Goal: Task Accomplishment & Management: Complete application form

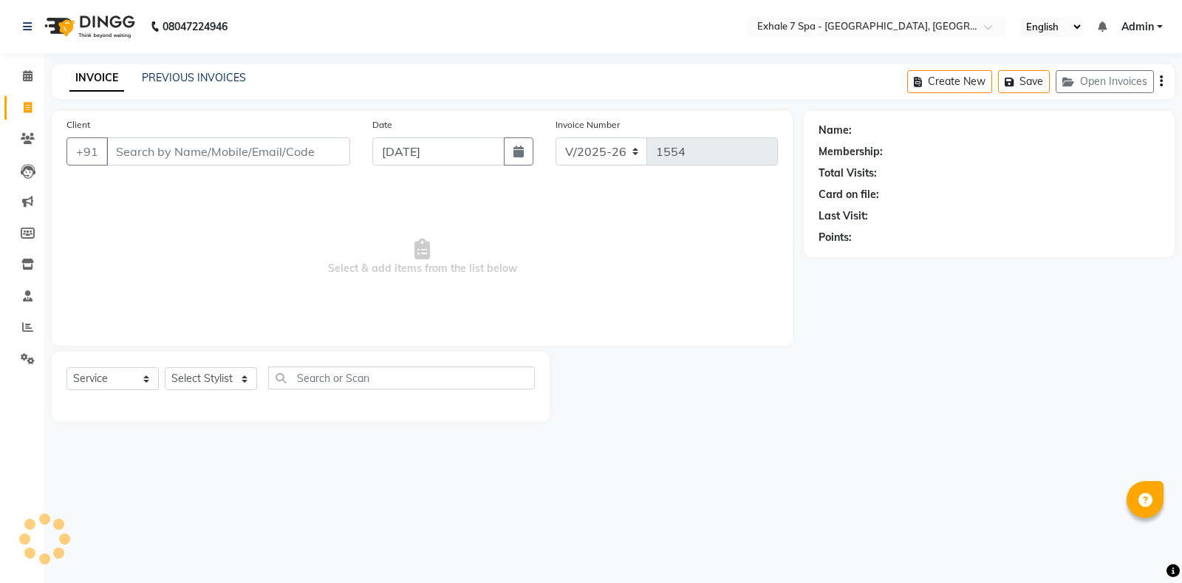
select select "4480"
select select "service"
click at [219, 163] on input "Client" at bounding box center [228, 151] width 244 height 28
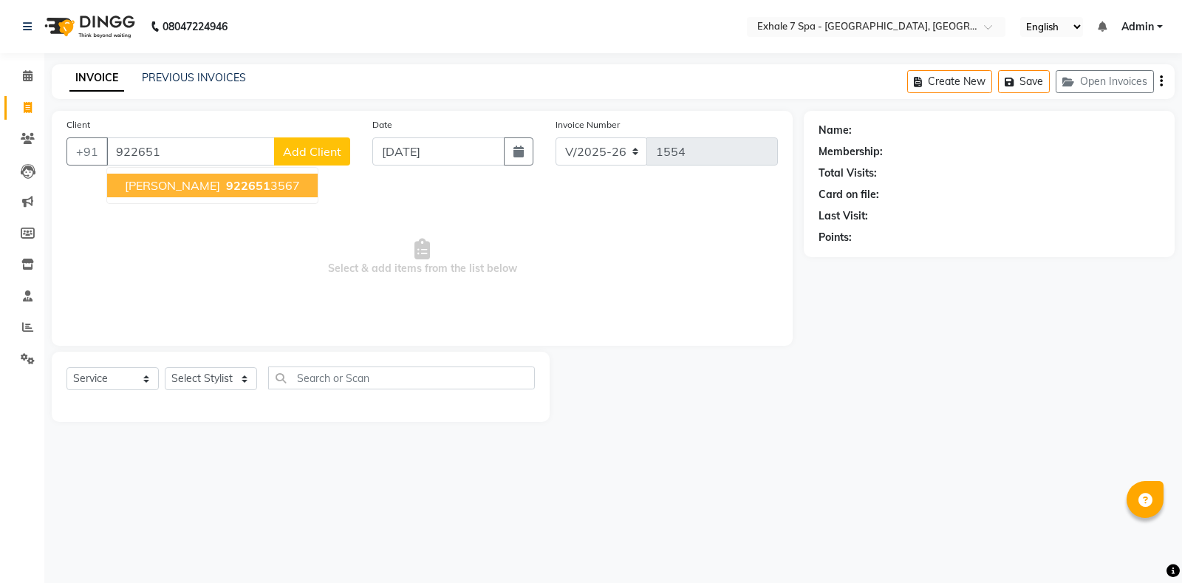
click at [225, 181] on ngb-highlight "922651 3567" at bounding box center [261, 185] width 77 height 15
type input "9226513567"
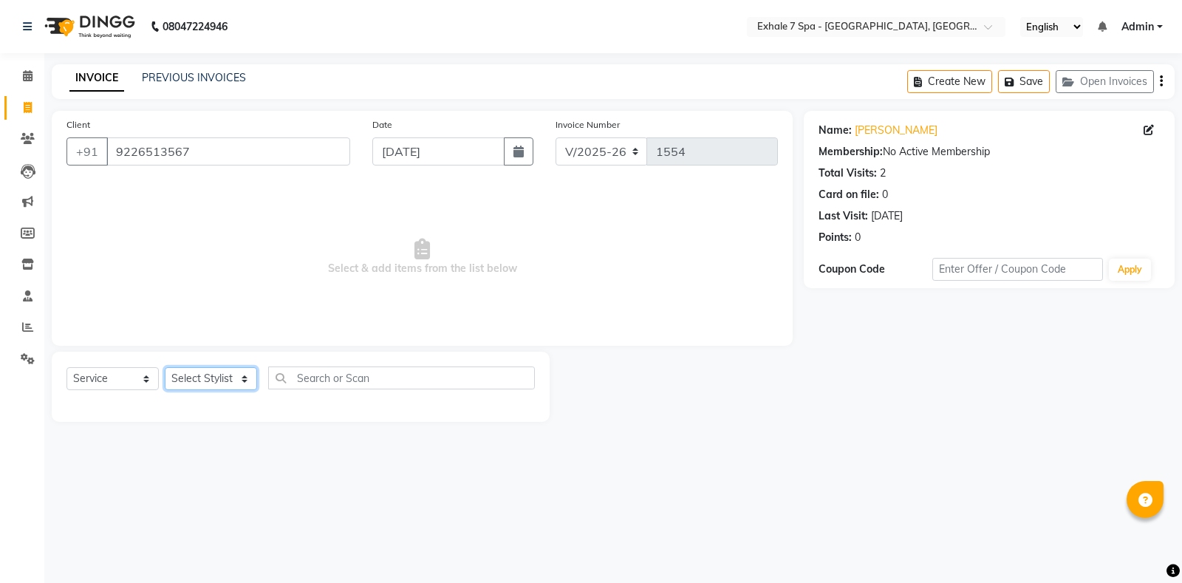
drag, startPoint x: 241, startPoint y: 380, endPoint x: 233, endPoint y: 372, distance: 10.4
click at [241, 380] on select "Select Stylist [PERSON_NAME] [PERSON_NAME] Faraheem [PERSON_NAME] [PERSON_NAME]…" at bounding box center [211, 378] width 92 height 23
select select "71278"
click at [165, 367] on select "Select Stylist [PERSON_NAME] [PERSON_NAME] Faraheem [PERSON_NAME] [PERSON_NAME]…" at bounding box center [211, 378] width 92 height 23
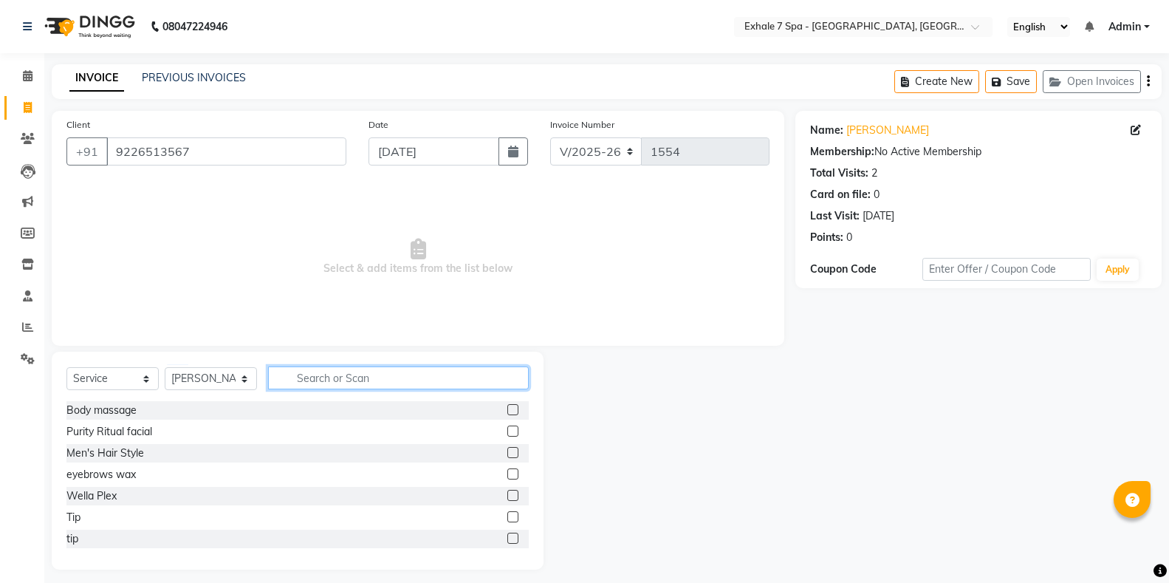
click at [305, 372] on input "text" at bounding box center [398, 377] width 261 height 23
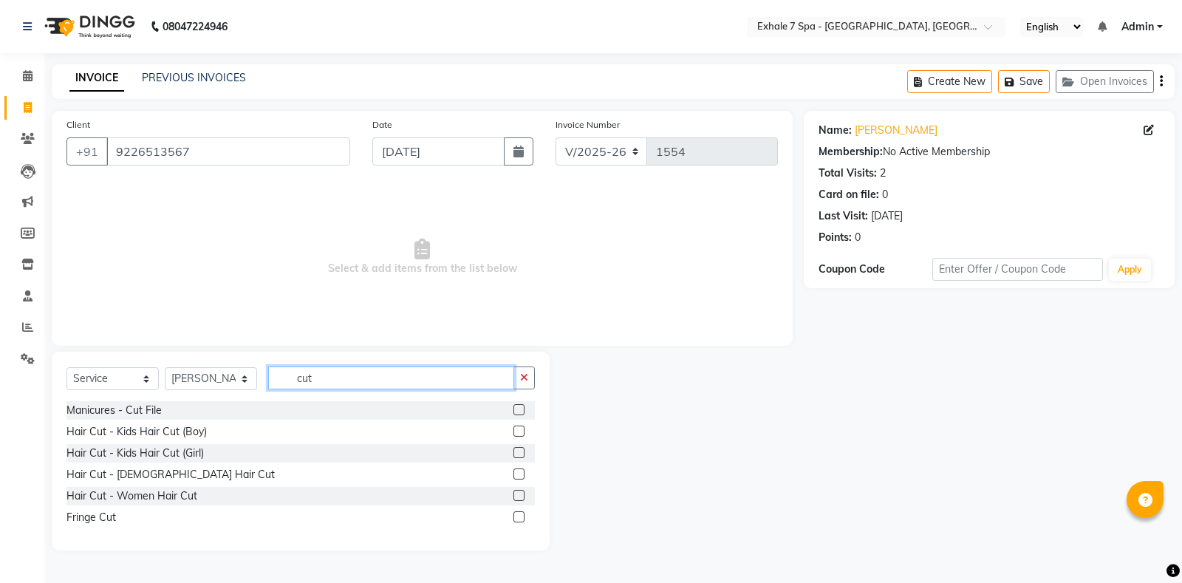
type input "cut"
click at [514, 474] on label at bounding box center [518, 473] width 11 height 11
click at [514, 474] on input "checkbox" at bounding box center [518, 475] width 10 height 10
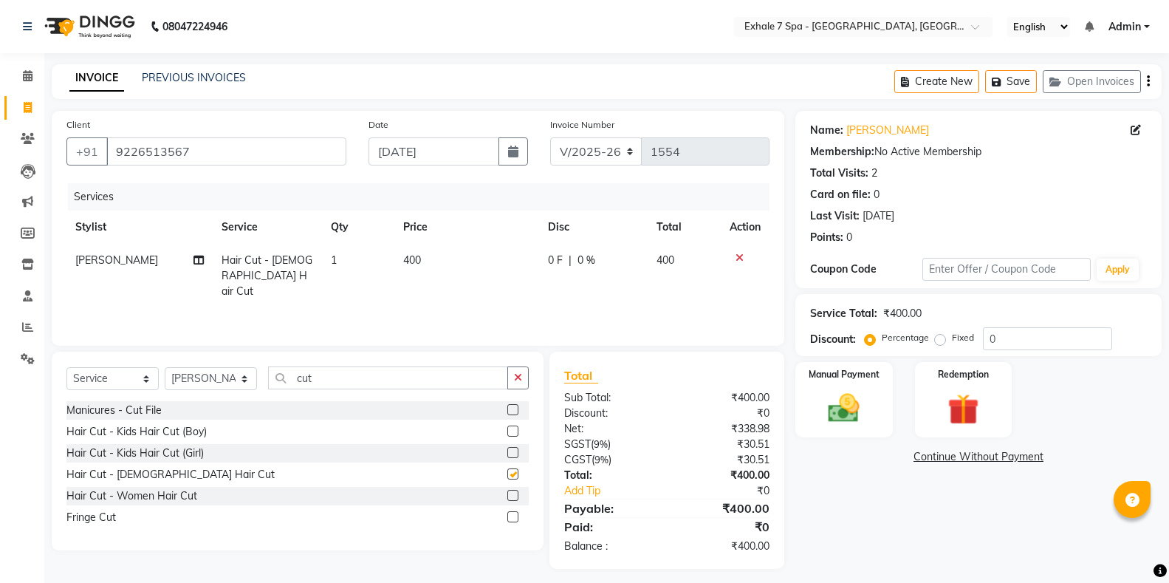
checkbox input "false"
click at [524, 382] on button "button" at bounding box center [518, 377] width 21 height 23
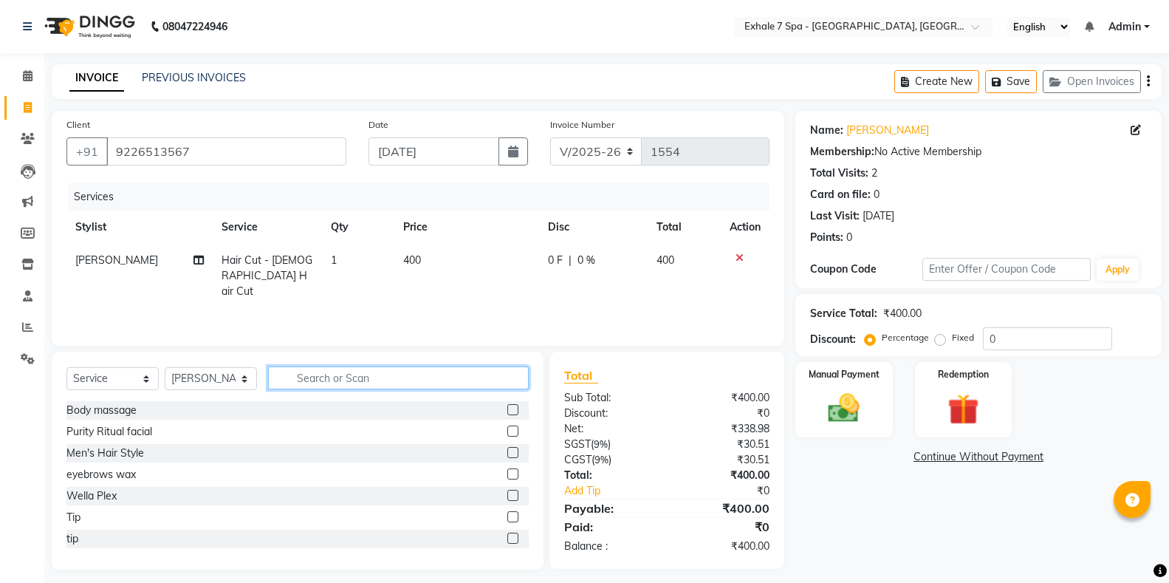
click at [490, 379] on input "text" at bounding box center [398, 377] width 261 height 23
type input "c"
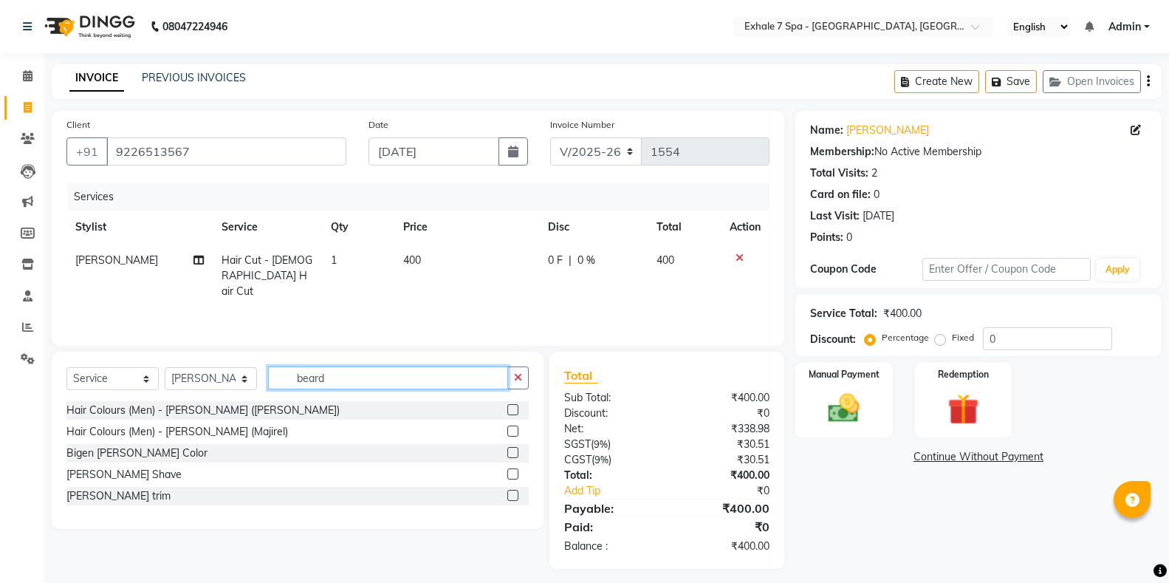
type input "beard"
click at [513, 497] on label at bounding box center [513, 495] width 11 height 11
click at [513, 497] on input "checkbox" at bounding box center [513, 496] width 10 height 10
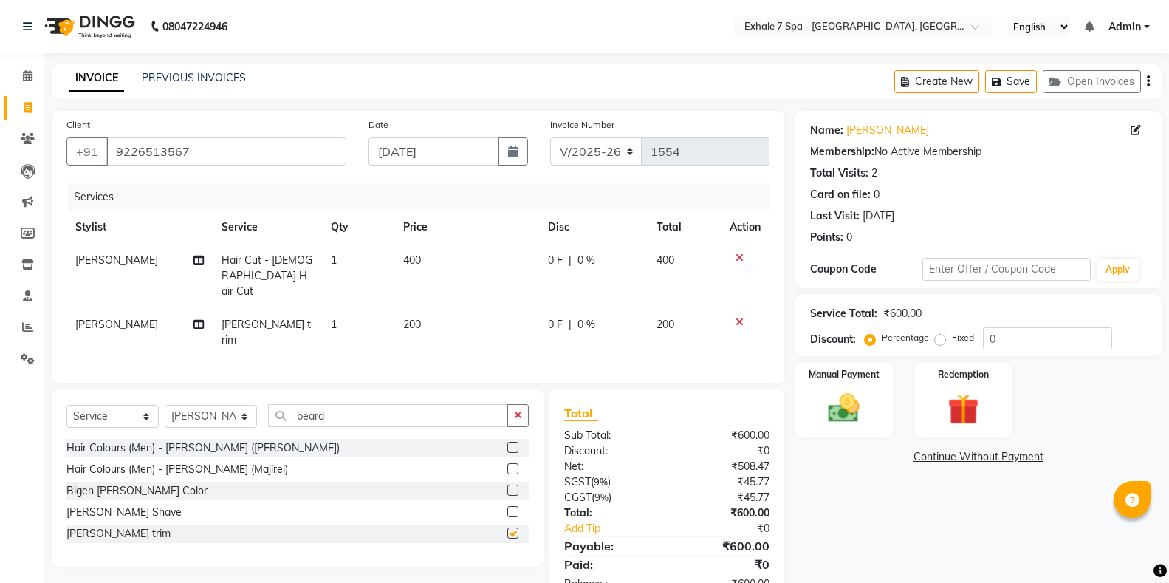
checkbox input "false"
drag, startPoint x: 869, startPoint y: 436, endPoint x: 881, endPoint y: 439, distance: 12.2
click at [869, 436] on div "Manual Payment" at bounding box center [843, 400] width 101 height 79
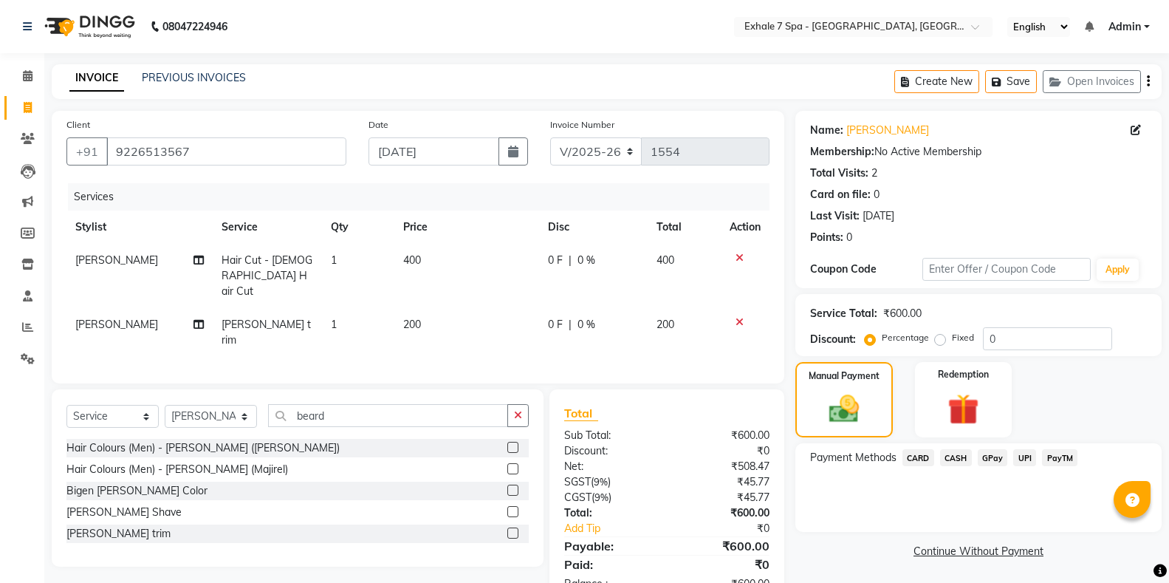
click at [1025, 462] on span "UPI" at bounding box center [1025, 457] width 23 height 17
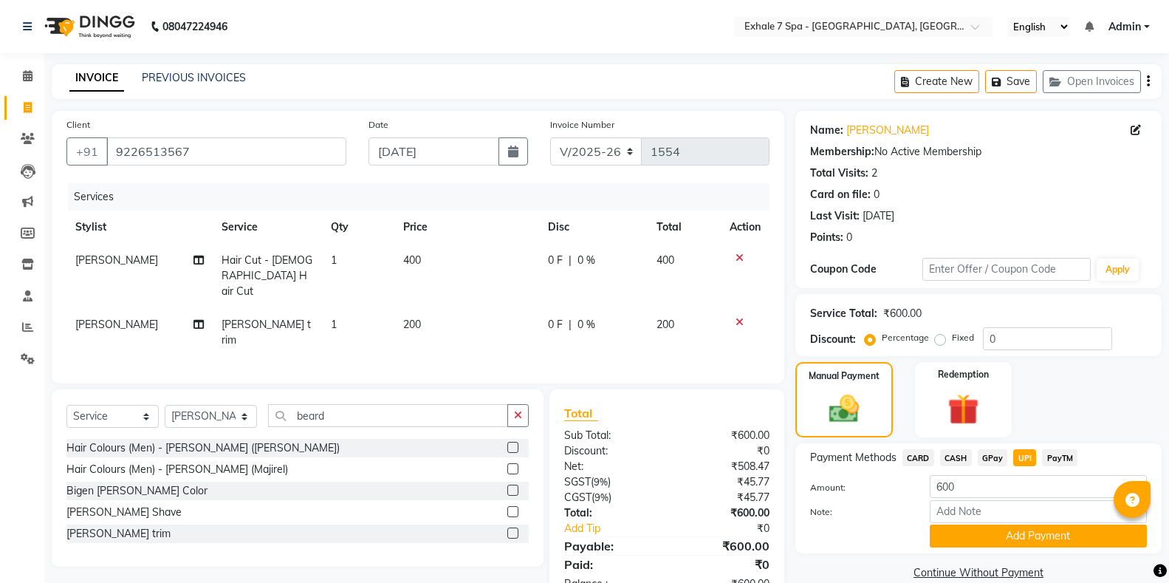
click at [1025, 462] on span "UPI" at bounding box center [1025, 457] width 23 height 17
click at [1033, 533] on button "Add Payment" at bounding box center [1038, 535] width 217 height 23
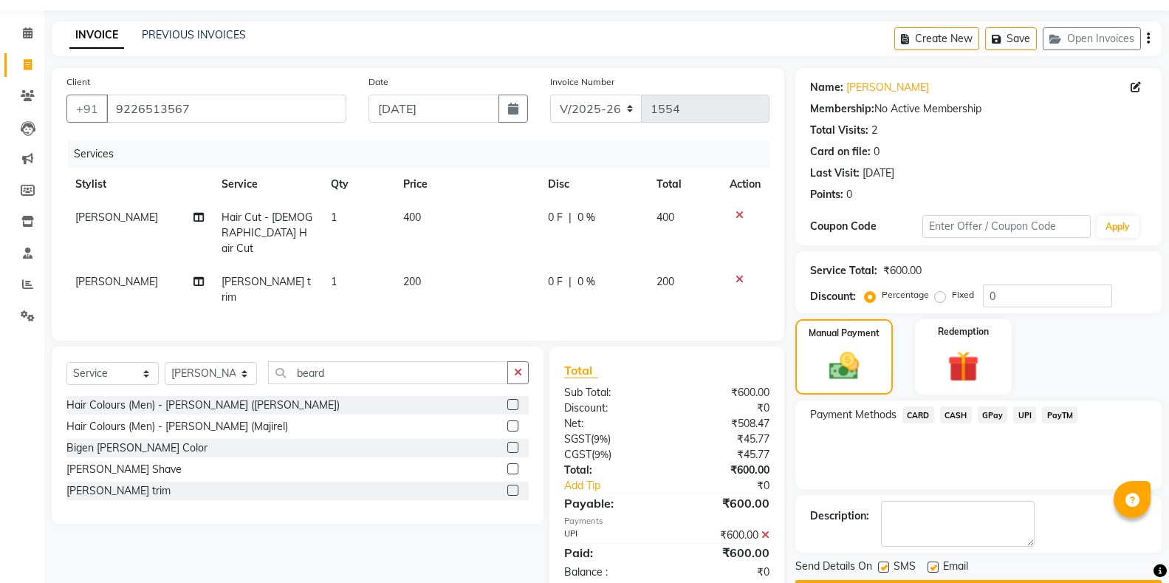
scroll to position [85, 0]
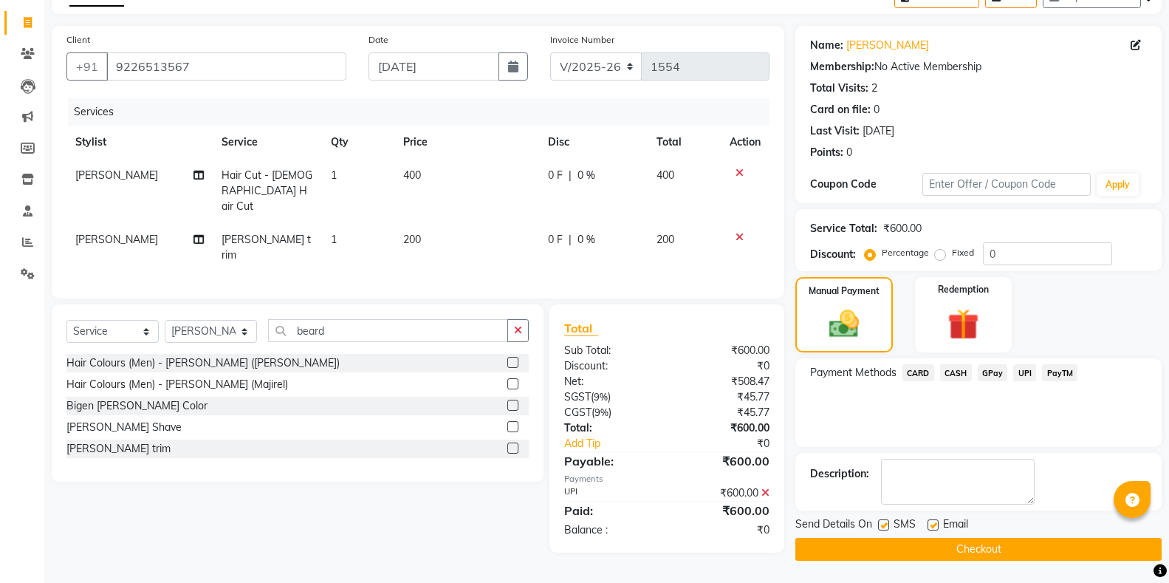
click at [896, 553] on button "Checkout" at bounding box center [979, 549] width 366 height 23
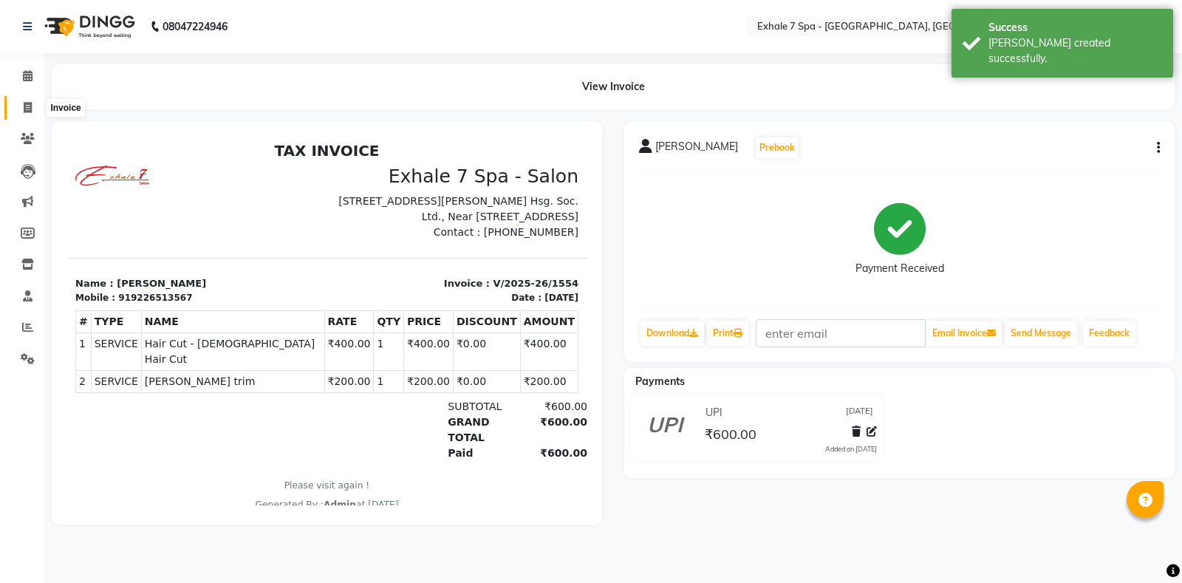
click at [22, 115] on span at bounding box center [28, 108] width 26 height 17
select select "service"
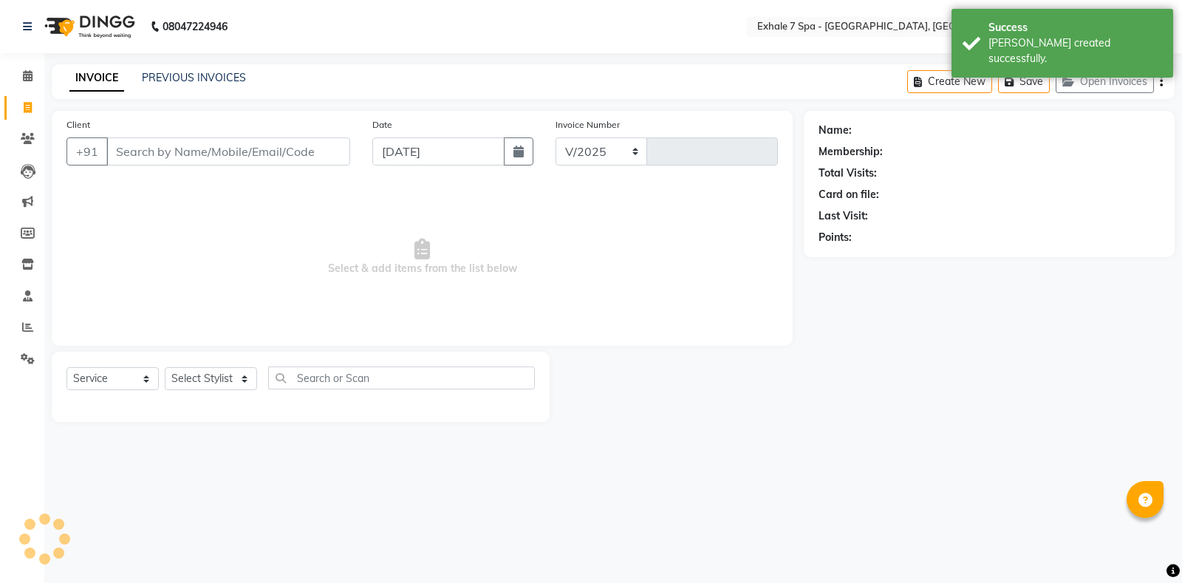
select select "4480"
type input "1555"
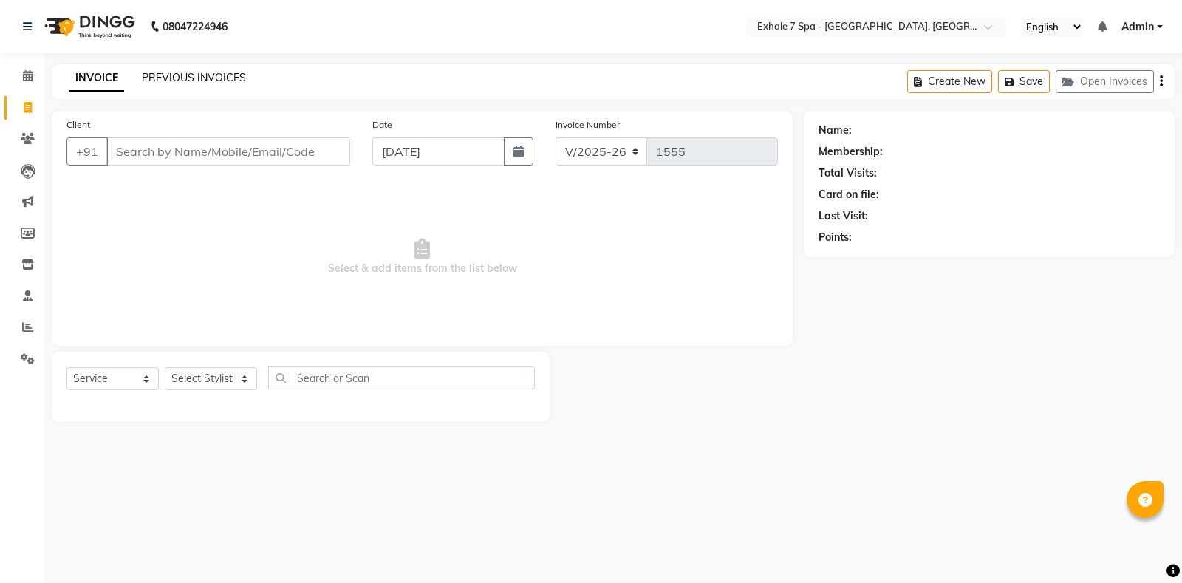
click at [163, 80] on link "PREVIOUS INVOICES" at bounding box center [194, 77] width 104 height 13
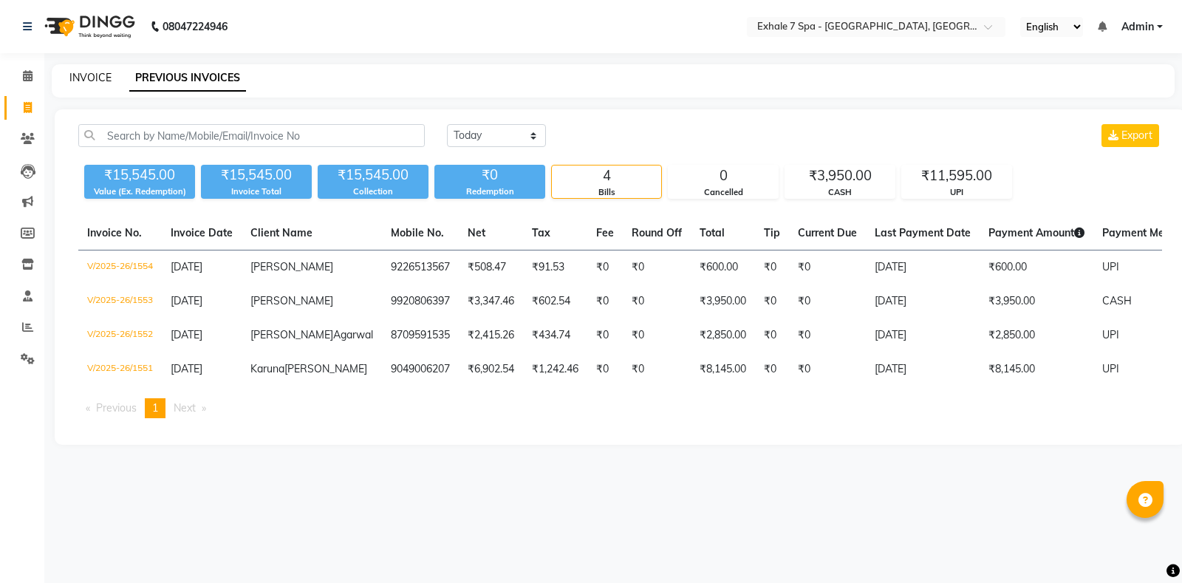
click at [85, 75] on link "INVOICE" at bounding box center [90, 77] width 42 height 13
select select "service"
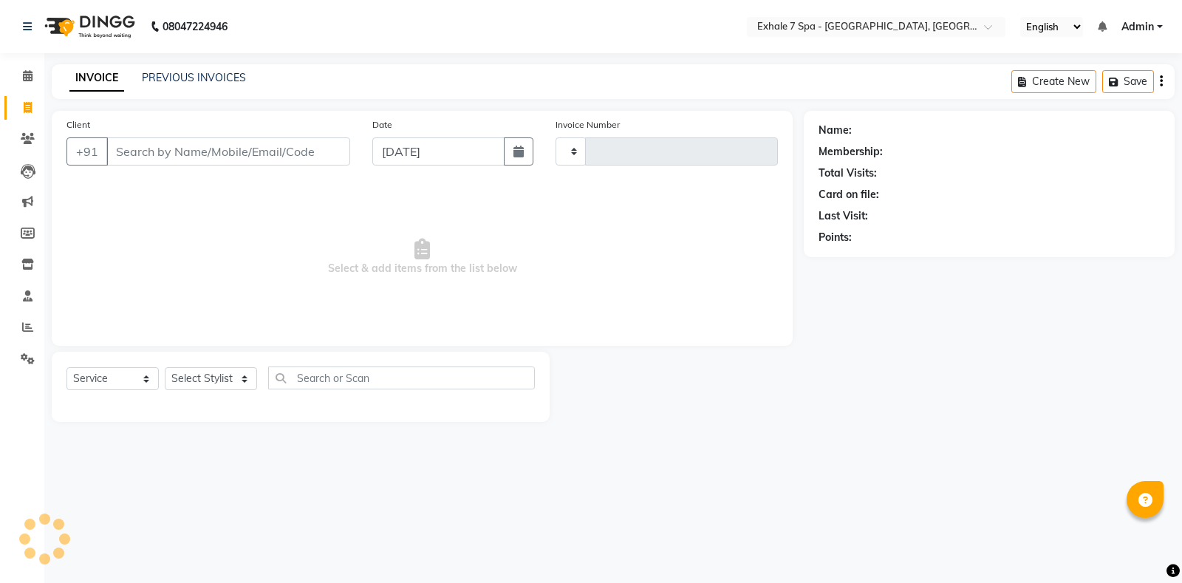
type input "1555"
select select "4480"
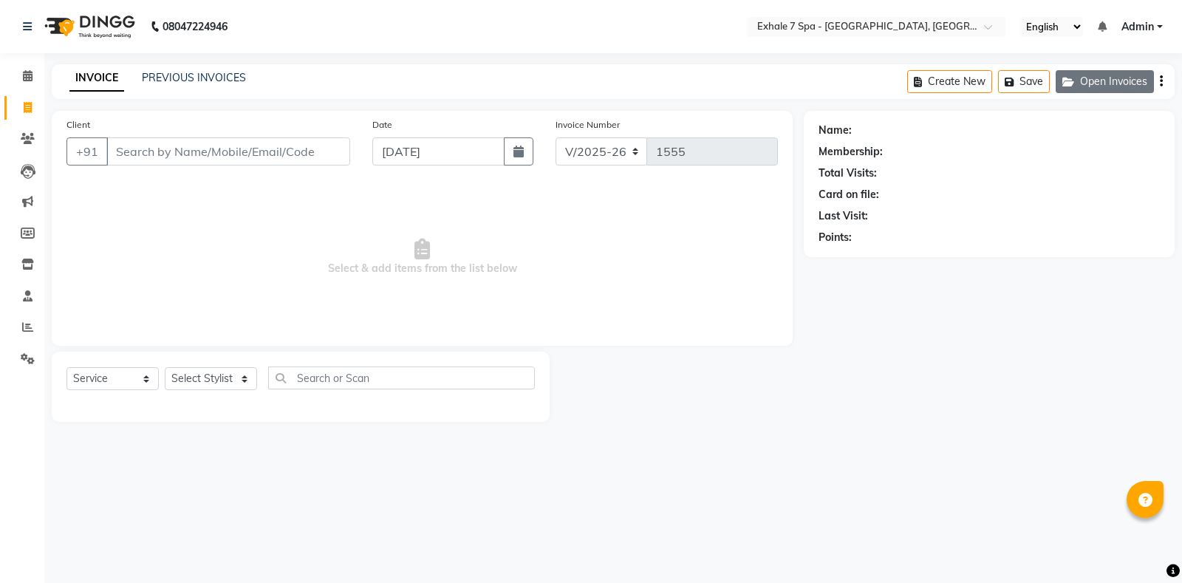
click at [1062, 92] on button "Open Invoices" at bounding box center [1105, 81] width 98 height 23
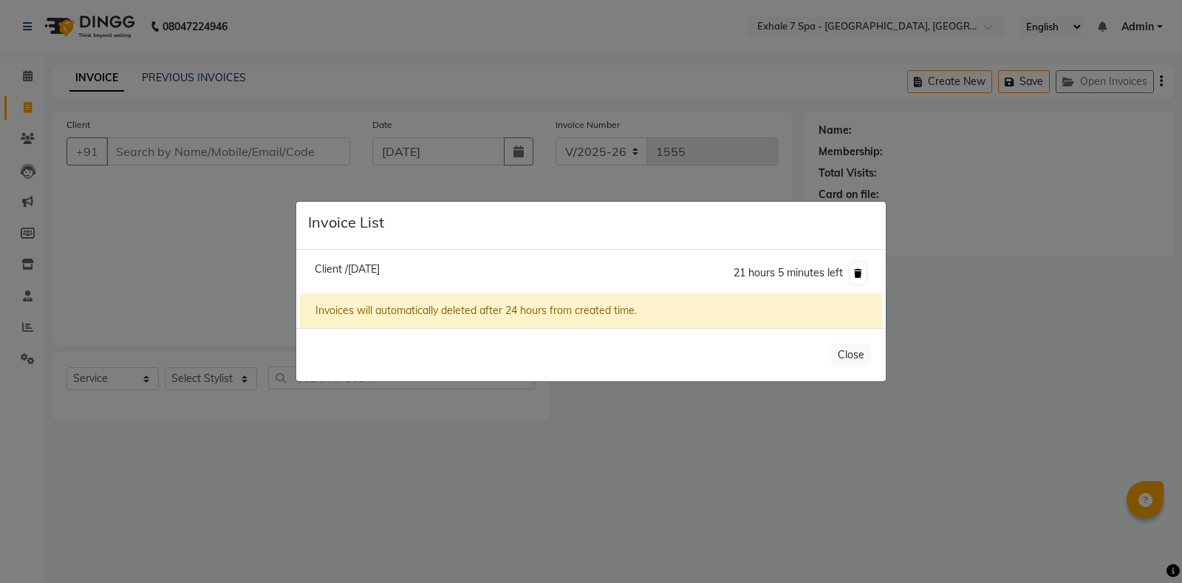
click at [863, 280] on button at bounding box center [858, 273] width 16 height 21
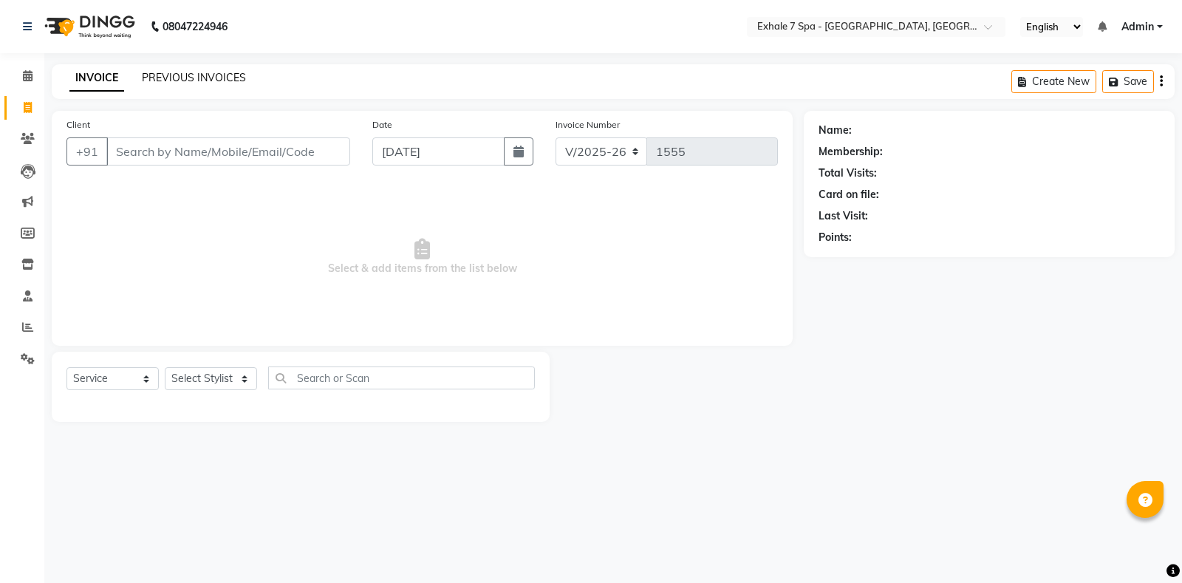
click at [165, 80] on link "PREVIOUS INVOICES" at bounding box center [194, 77] width 104 height 13
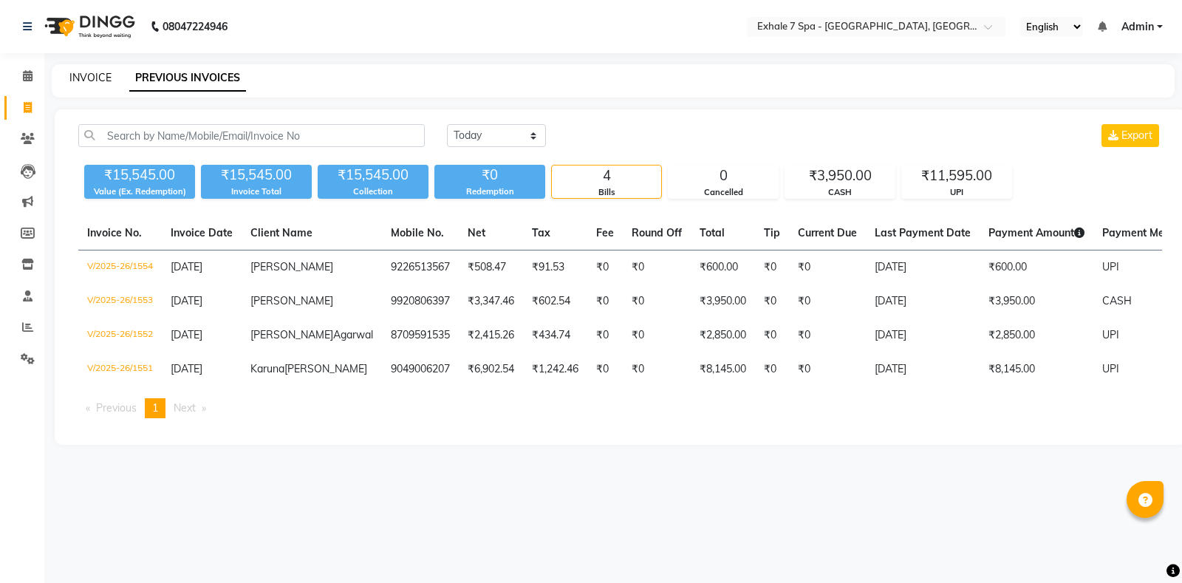
click at [79, 83] on link "INVOICE" at bounding box center [90, 77] width 42 height 13
select select "4480"
select select "service"
